Goal: Transaction & Acquisition: Download file/media

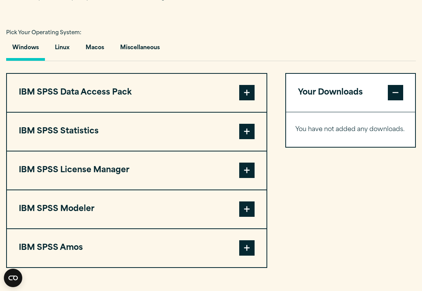
scroll to position [547, 0]
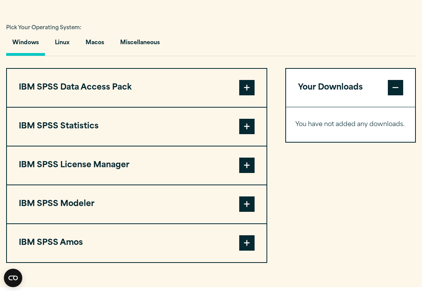
click at [247, 173] on span at bounding box center [246, 164] width 15 height 15
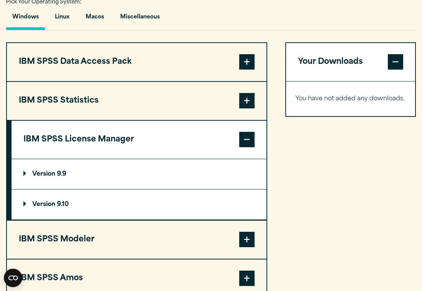
scroll to position [552, 0]
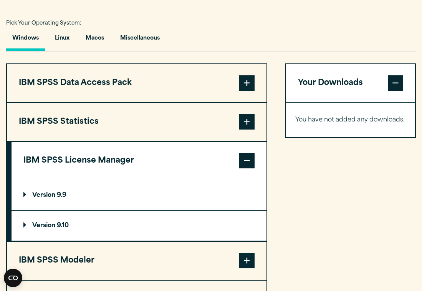
click at [246, 164] on span at bounding box center [246, 160] width 15 height 15
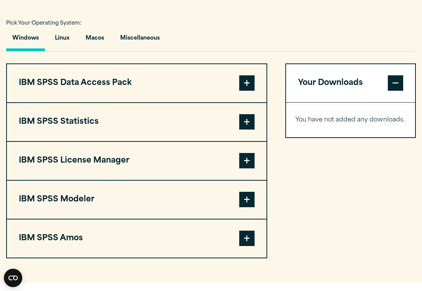
click at [247, 124] on span at bounding box center [246, 121] width 15 height 15
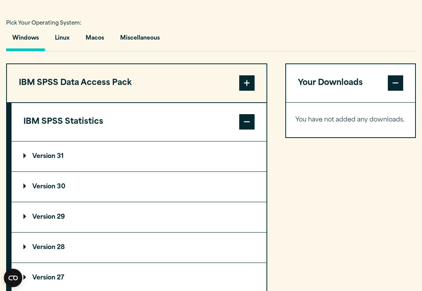
click at [186, 158] on summary "Version 31" at bounding box center [139, 156] width 255 height 30
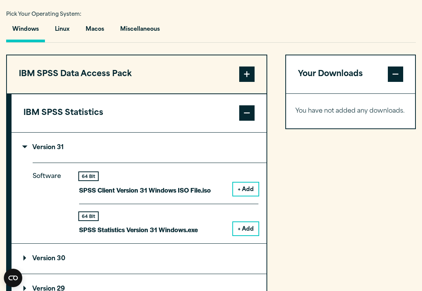
scroll to position [556, 0]
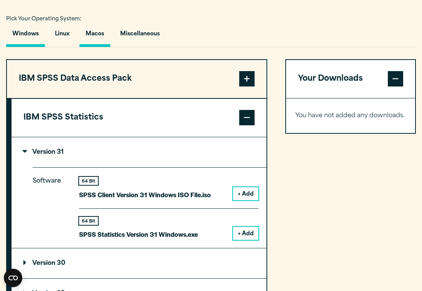
click at [107, 31] on button "Macos" at bounding box center [95, 36] width 31 height 22
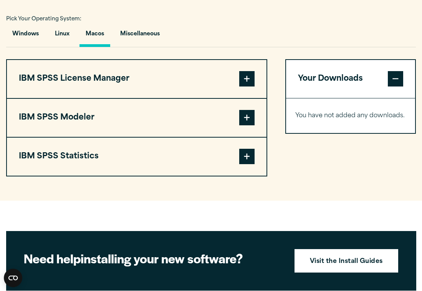
click at [254, 78] on span at bounding box center [246, 78] width 15 height 15
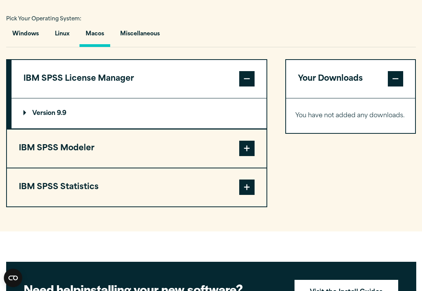
click at [253, 78] on span at bounding box center [246, 78] width 15 height 15
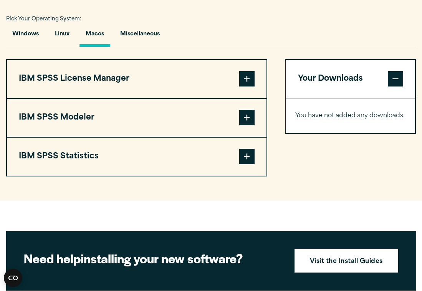
click at [252, 148] on button "IBM SPSS Statistics" at bounding box center [137, 156] width 260 height 38
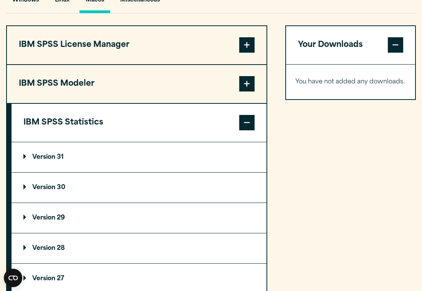
scroll to position [629, 0]
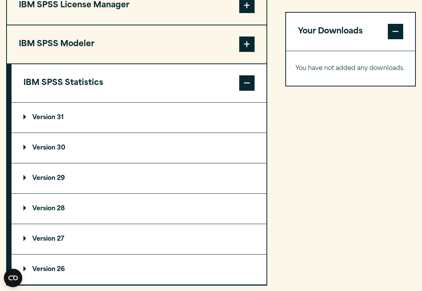
click at [208, 116] on summary "Version 31" at bounding box center [139, 118] width 255 height 30
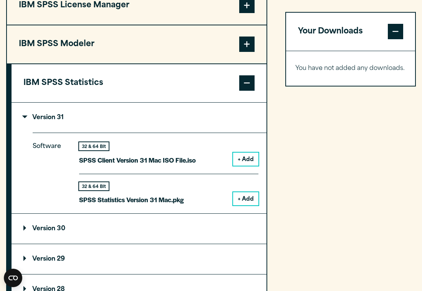
click at [244, 197] on button "+ Add" at bounding box center [245, 198] width 25 height 13
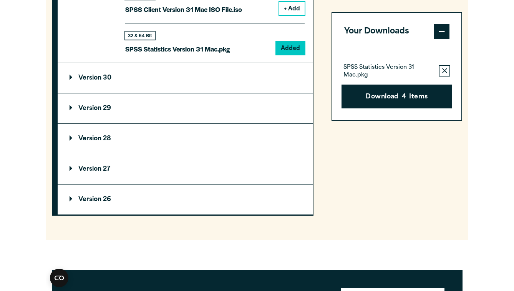
scroll to position [721, 0]
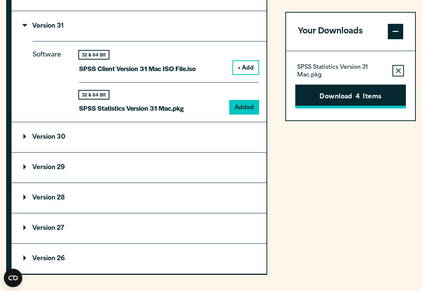
click at [326, 100] on button "Download 4 Items" at bounding box center [350, 96] width 111 height 24
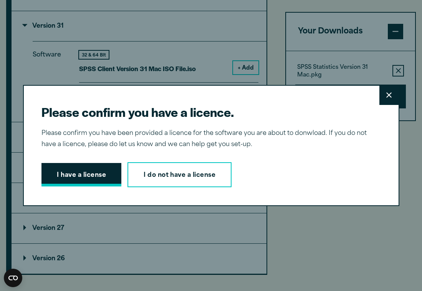
click at [67, 169] on button "I have a license" at bounding box center [81, 175] width 80 height 24
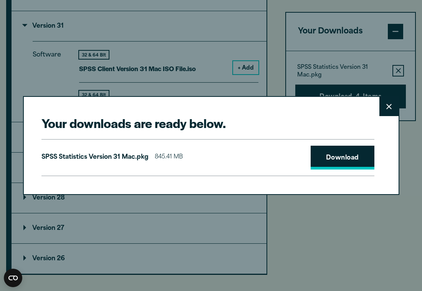
click at [334, 157] on link "Download" at bounding box center [343, 158] width 64 height 24
click at [388, 110] on button "Close" at bounding box center [388, 106] width 19 height 19
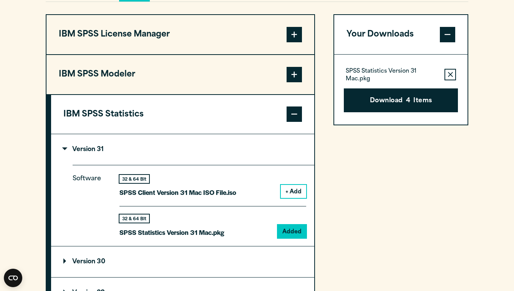
scroll to position [608, 0]
click at [383, 156] on div "Your Downloads SPSS Statistics Version 31 Mac.pkg Remove this item from your so…" at bounding box center [400, 208] width 135 height 388
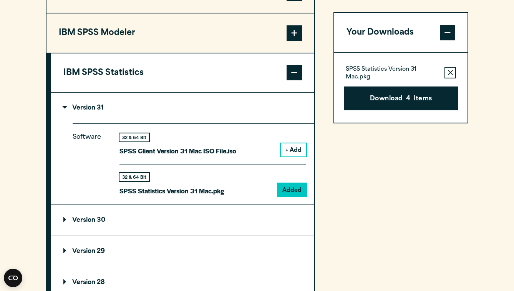
scroll to position [634, 0]
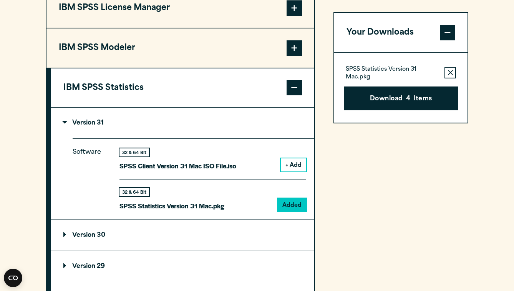
click at [307, 31] on button "IBM SPSS Modeler" at bounding box center [180, 47] width 268 height 39
